Goal: Information Seeking & Learning: Learn about a topic

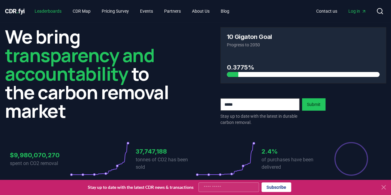
click at [43, 11] on link "Leaderboards" at bounding box center [48, 11] width 37 height 11
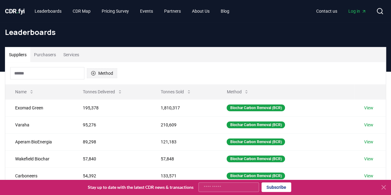
click at [114, 78] on button "Method" at bounding box center [102, 73] width 30 height 10
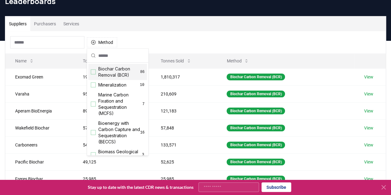
click at [94, 73] on div "Suggestions" at bounding box center [93, 72] width 5 height 5
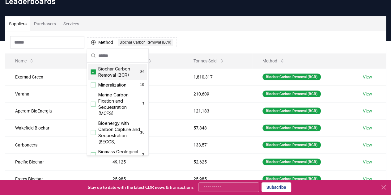
click at [93, 73] on icon "Suggestions" at bounding box center [93, 72] width 4 height 5
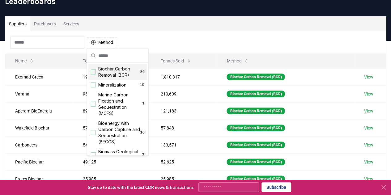
click at [221, 37] on div "Method" at bounding box center [195, 42] width 381 height 22
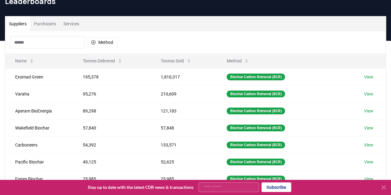
click at [55, 27] on button "Purchasers" at bounding box center [44, 23] width 29 height 15
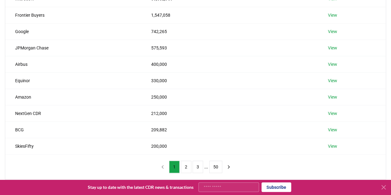
scroll to position [83, 0]
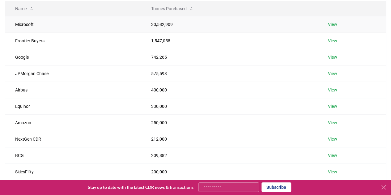
click at [327, 22] on td "View" at bounding box center [352, 24] width 68 height 16
click at [332, 23] on link "View" at bounding box center [332, 24] width 9 height 6
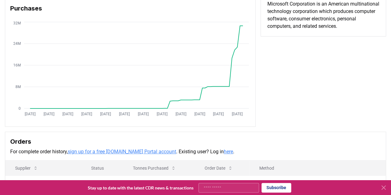
scroll to position [62, 0]
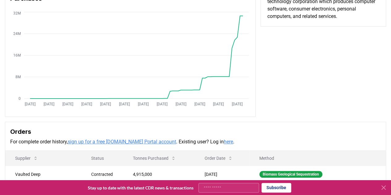
click at [84, 141] on link "sign up for a free CDR.fyi Portal account" at bounding box center [122, 142] width 109 height 6
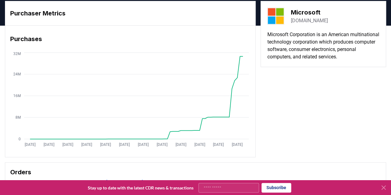
scroll to position [0, 0]
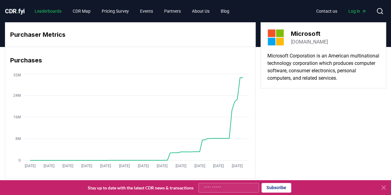
click at [49, 11] on link "Leaderboards" at bounding box center [48, 11] width 37 height 11
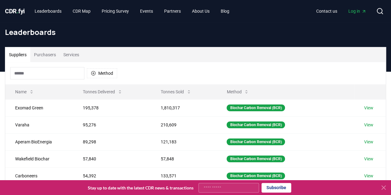
click at [55, 56] on button "Purchasers" at bounding box center [44, 54] width 29 height 15
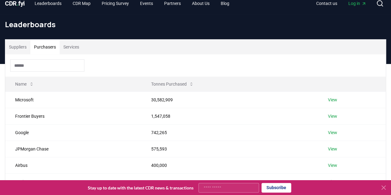
scroll to position [8, 0]
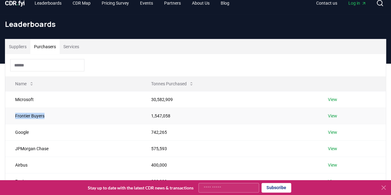
drag, startPoint x: 49, startPoint y: 118, endPoint x: 12, endPoint y: 117, distance: 37.7
click at [12, 117] on td "Frontier Buyers" at bounding box center [73, 116] width 136 height 16
copy td "Frontier Buyers"
click at [287, 66] on div at bounding box center [195, 65] width 381 height 22
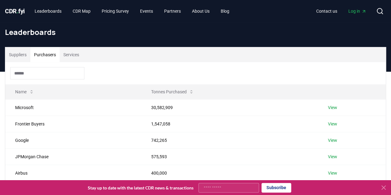
click at [373, 45] on div "Leaderboards" at bounding box center [195, 34] width 391 height 25
click at [332, 107] on link "View" at bounding box center [332, 108] width 9 height 6
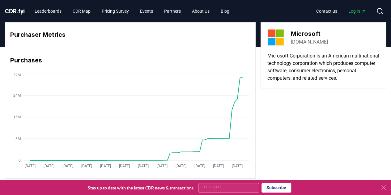
click at [288, 140] on div "Purchaser Metrics Purchases Jan 2019 Aug 2019 Mar 2020 Oct 2020 May 2021 Dec 20…" at bounding box center [195, 100] width 381 height 156
click at [307, 130] on div "Purchaser Metrics Purchases Jan 2019 Aug 2019 Mar 2020 Oct 2020 May 2021 Dec 20…" at bounding box center [195, 100] width 381 height 156
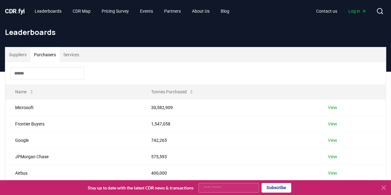
click at [51, 57] on button "Purchasers" at bounding box center [44, 54] width 29 height 15
click at [336, 123] on link "View" at bounding box center [332, 124] width 9 height 6
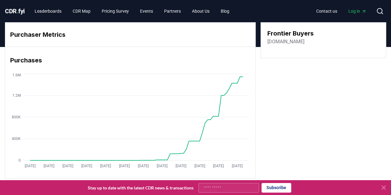
click at [181, 65] on div "Purchases" at bounding box center [130, 60] width 250 height 19
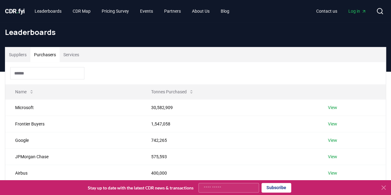
click at [35, 53] on button "Purchasers" at bounding box center [44, 54] width 29 height 15
click at [332, 105] on link "View" at bounding box center [332, 108] width 9 height 6
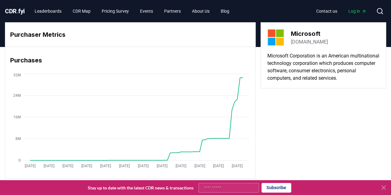
click at [337, 143] on div "Purchaser Metrics Purchases [DATE] [DATE] [DATE] [DATE] [DATE] [DATE] [DATE] [D…" at bounding box center [195, 100] width 381 height 156
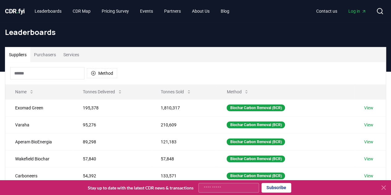
click at [43, 56] on button "Purchasers" at bounding box center [44, 54] width 29 height 15
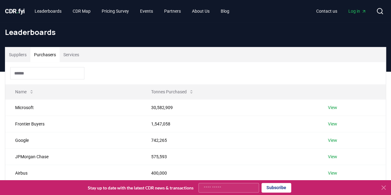
click at [69, 51] on button "Services" at bounding box center [71, 54] width 23 height 15
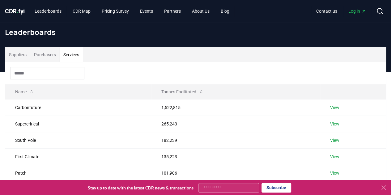
click at [38, 51] on button "Purchasers" at bounding box center [44, 54] width 29 height 15
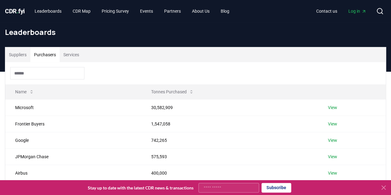
click at [277, 49] on div "Suppliers Purchasers Services" at bounding box center [195, 54] width 381 height 15
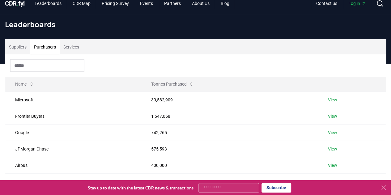
scroll to position [3, 0]
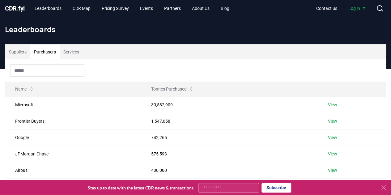
click at [360, 39] on div "Leaderboards" at bounding box center [195, 31] width 391 height 25
click at [335, 121] on link "View" at bounding box center [332, 121] width 9 height 6
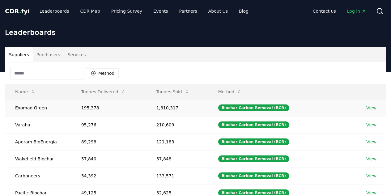
scroll to position [3, 0]
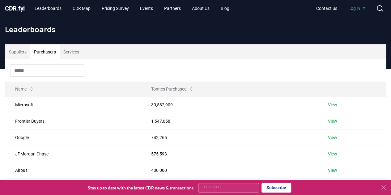
click at [45, 51] on button "Purchasers" at bounding box center [44, 52] width 29 height 15
click at [332, 152] on link "View" at bounding box center [332, 154] width 9 height 6
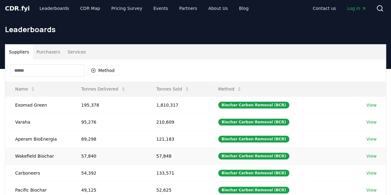
scroll to position [3, 0]
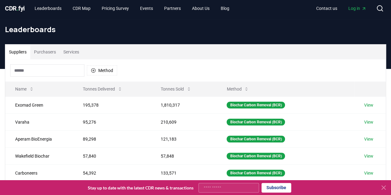
click at [50, 53] on button "Purchasers" at bounding box center [44, 52] width 29 height 15
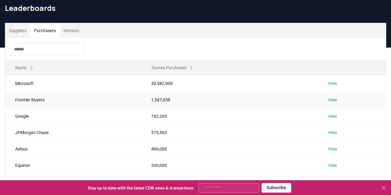
scroll to position [34, 0]
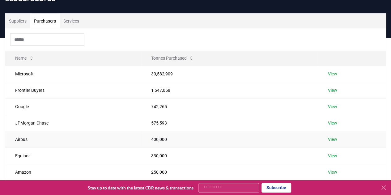
click at [332, 139] on link "View" at bounding box center [332, 139] width 9 height 6
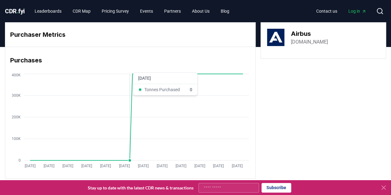
click at [130, 158] on icon at bounding box center [136, 117] width 212 height 87
click at [294, 147] on div "Purchaser Metrics Purchases [DATE] [DATE] [DATE] [DATE] [DATE] [DATE] [DATE] [D…" at bounding box center [195, 100] width 381 height 156
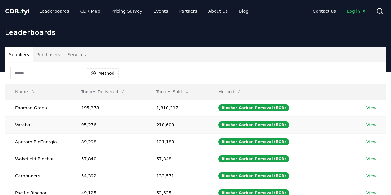
scroll to position [34, 0]
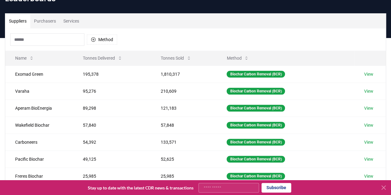
click at [44, 24] on button "Purchasers" at bounding box center [44, 21] width 29 height 15
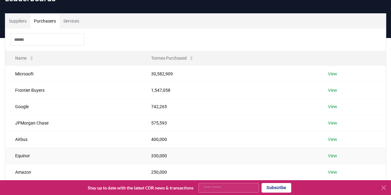
click at [328, 154] on link "View" at bounding box center [332, 156] width 9 height 6
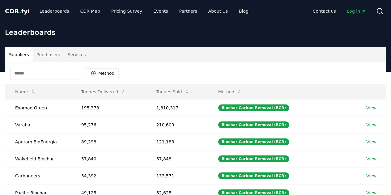
scroll to position [34, 0]
